Goal: Register for event/course

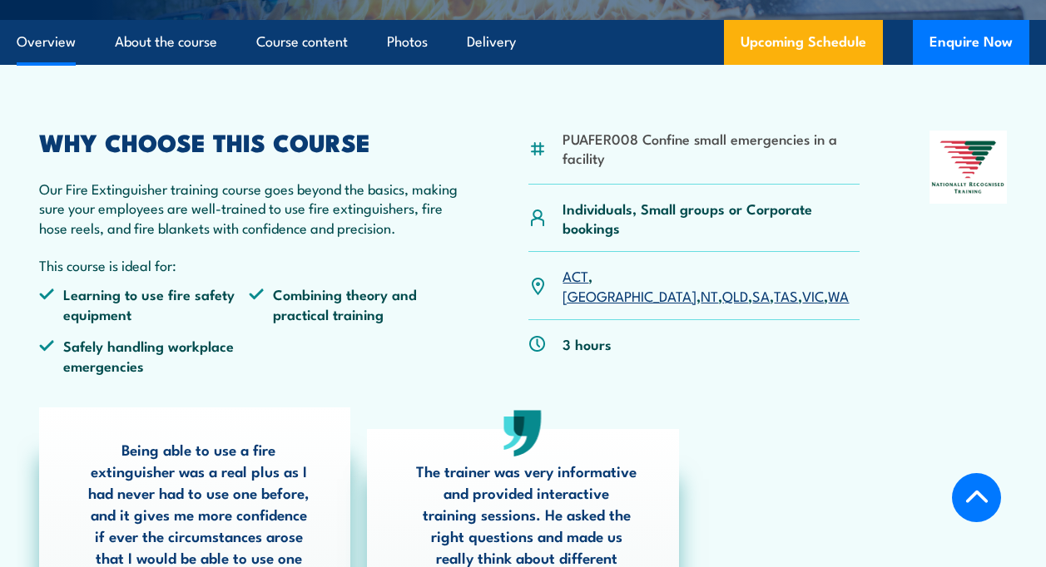
scroll to position [451, 0]
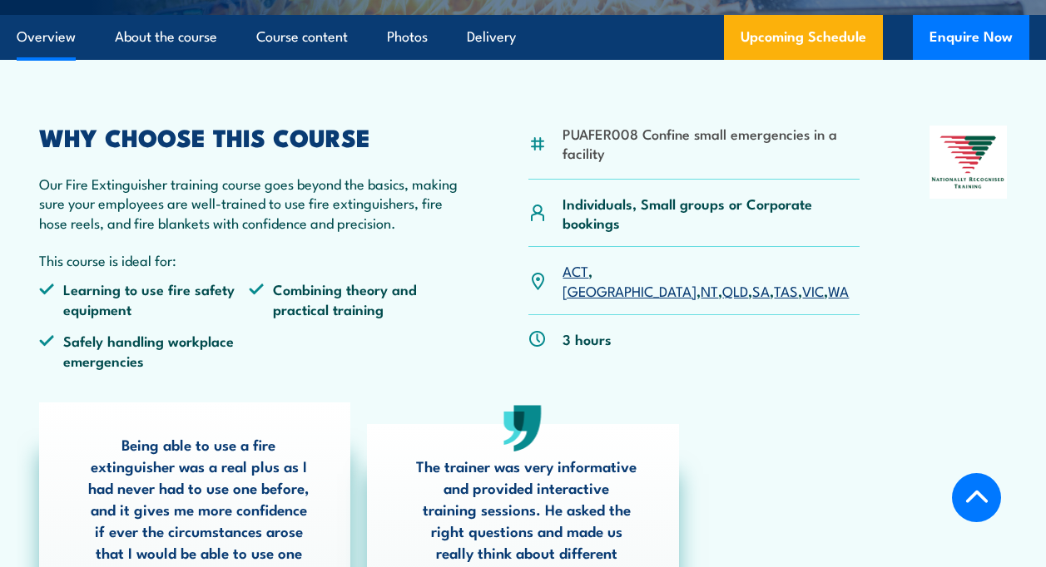
click at [722, 280] on link "QLD" at bounding box center [735, 290] width 26 height 20
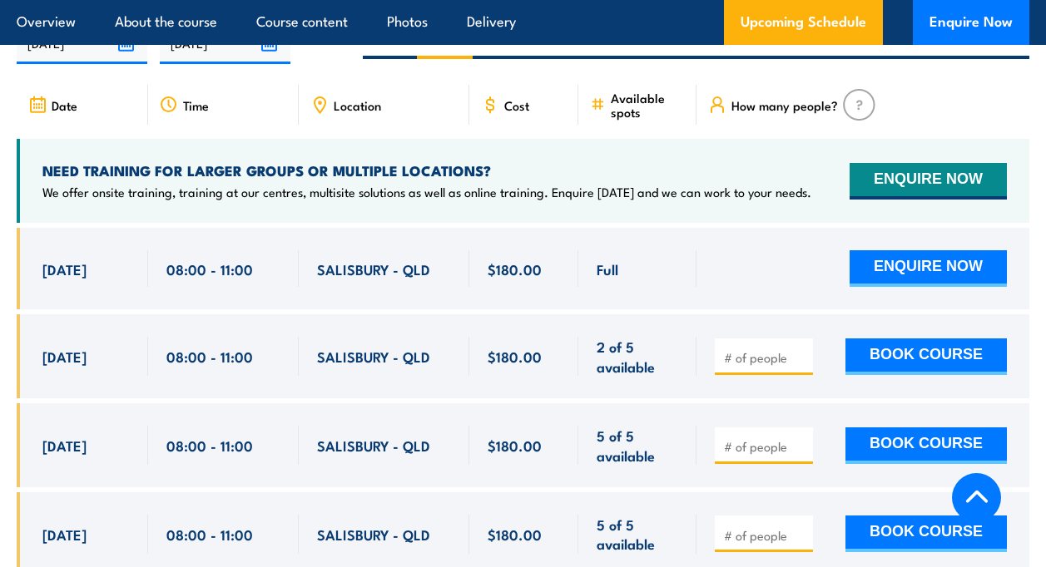
scroll to position [2829, 0]
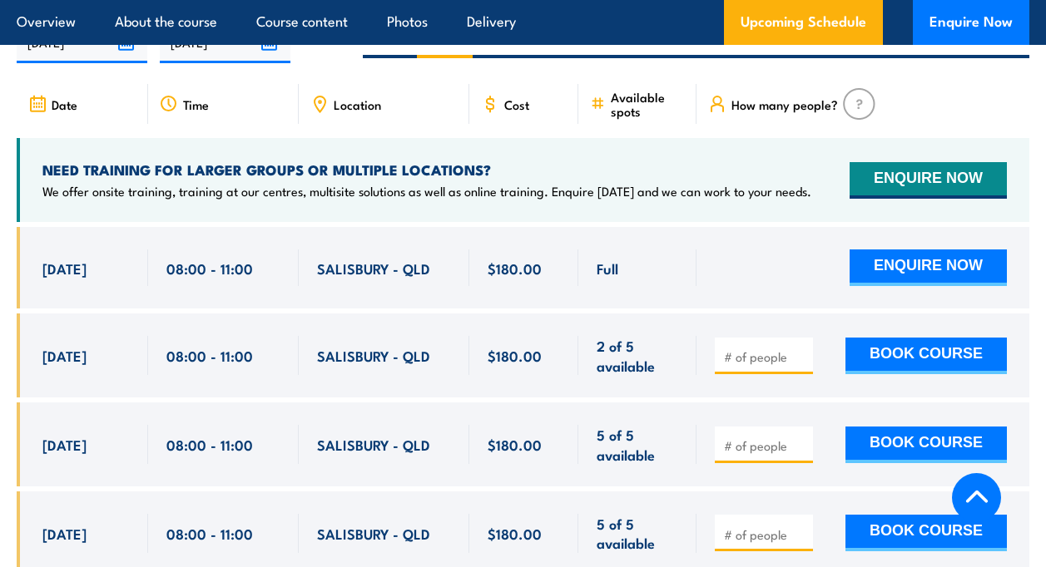
click at [925, 267] on button "ENQUIRE NOW" at bounding box center [927, 268] width 157 height 37
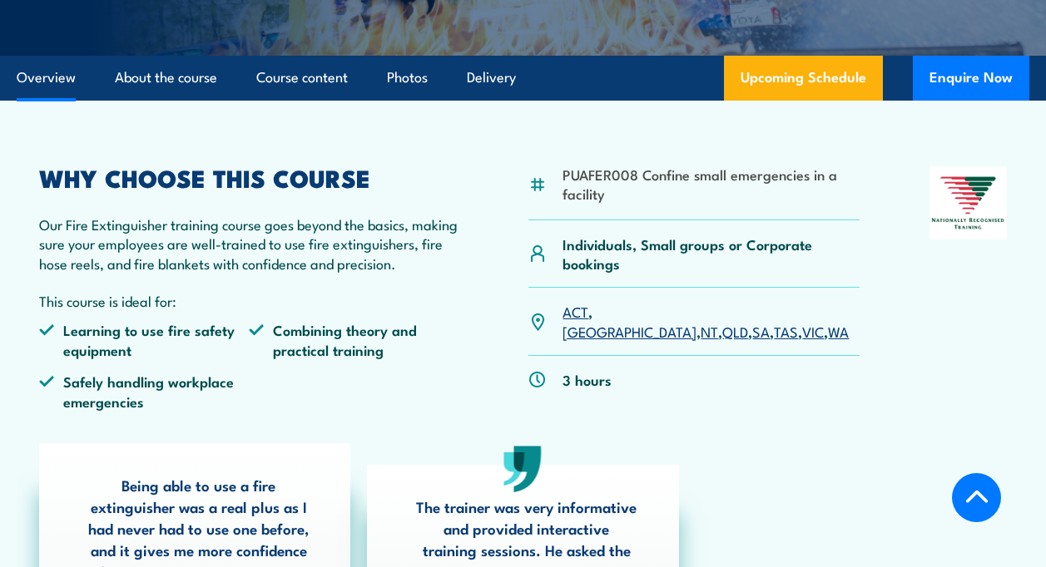
scroll to position [408, 0]
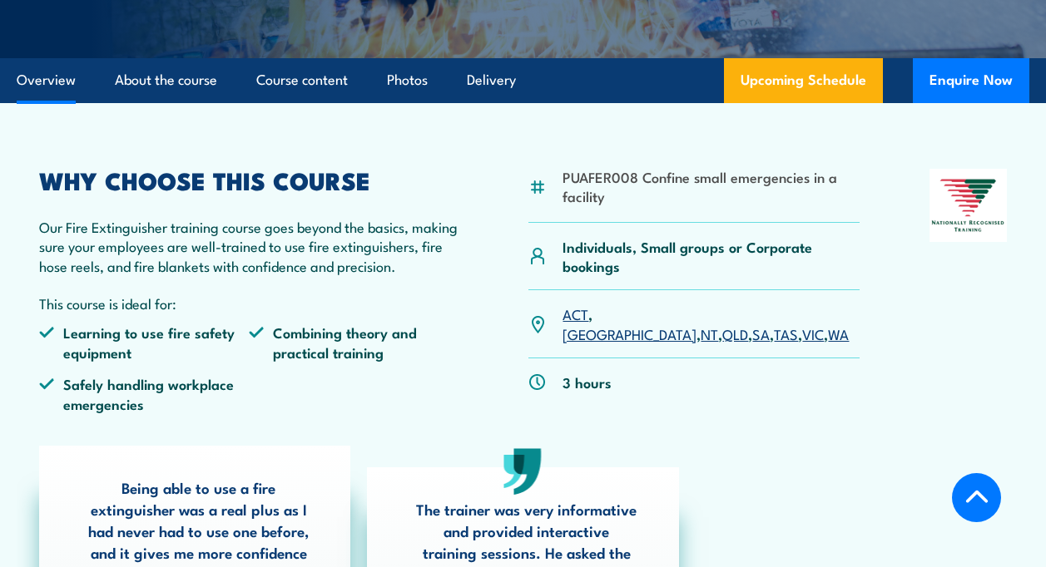
click at [722, 324] on link "QLD" at bounding box center [735, 334] width 26 height 20
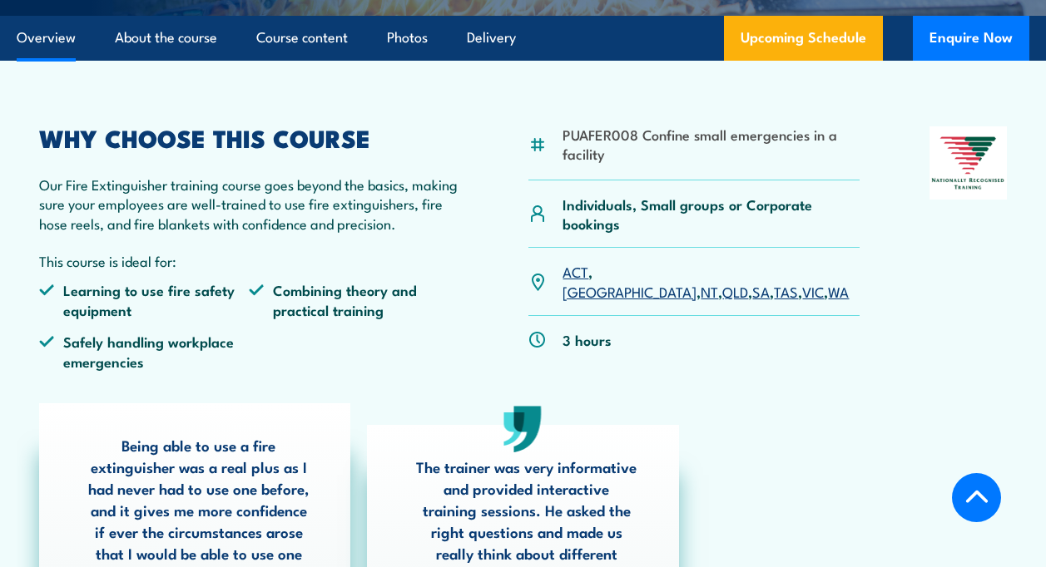
scroll to position [408, 0]
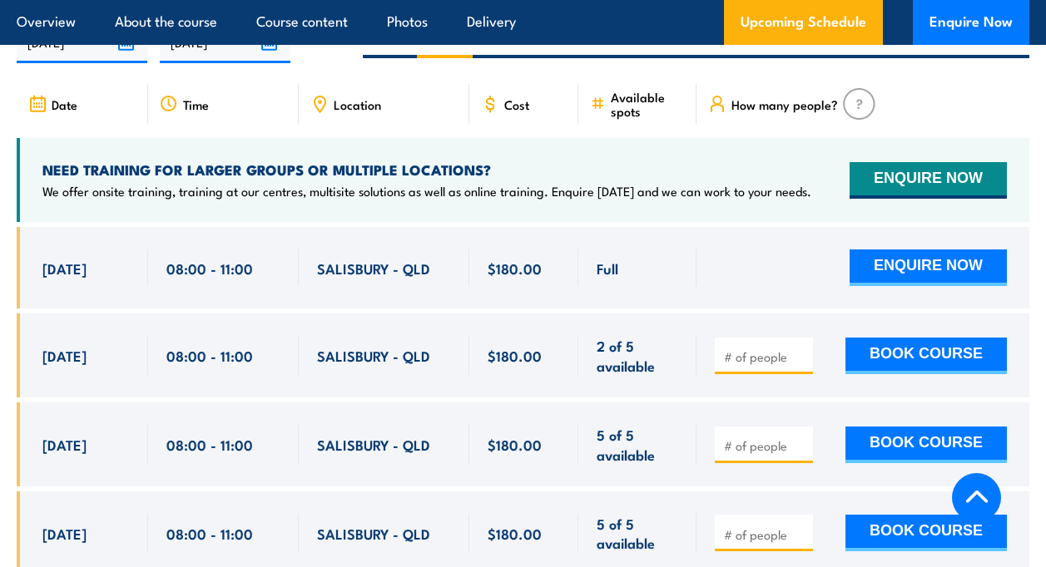
scroll to position [2837, 0]
